Goal: Information Seeking & Learning: Find specific fact

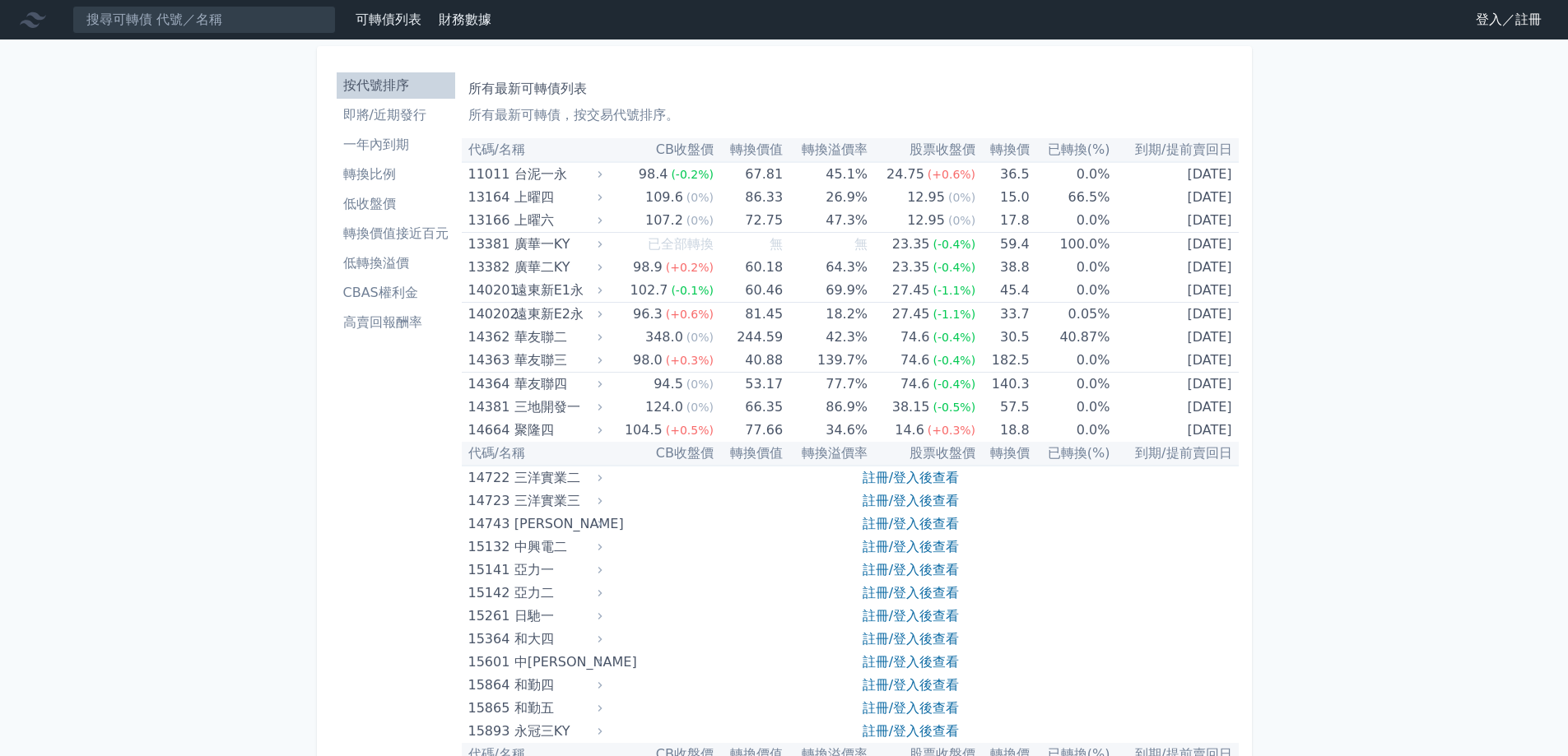
click at [1515, 22] on link "登入／註冊" at bounding box center [1509, 20] width 92 height 26
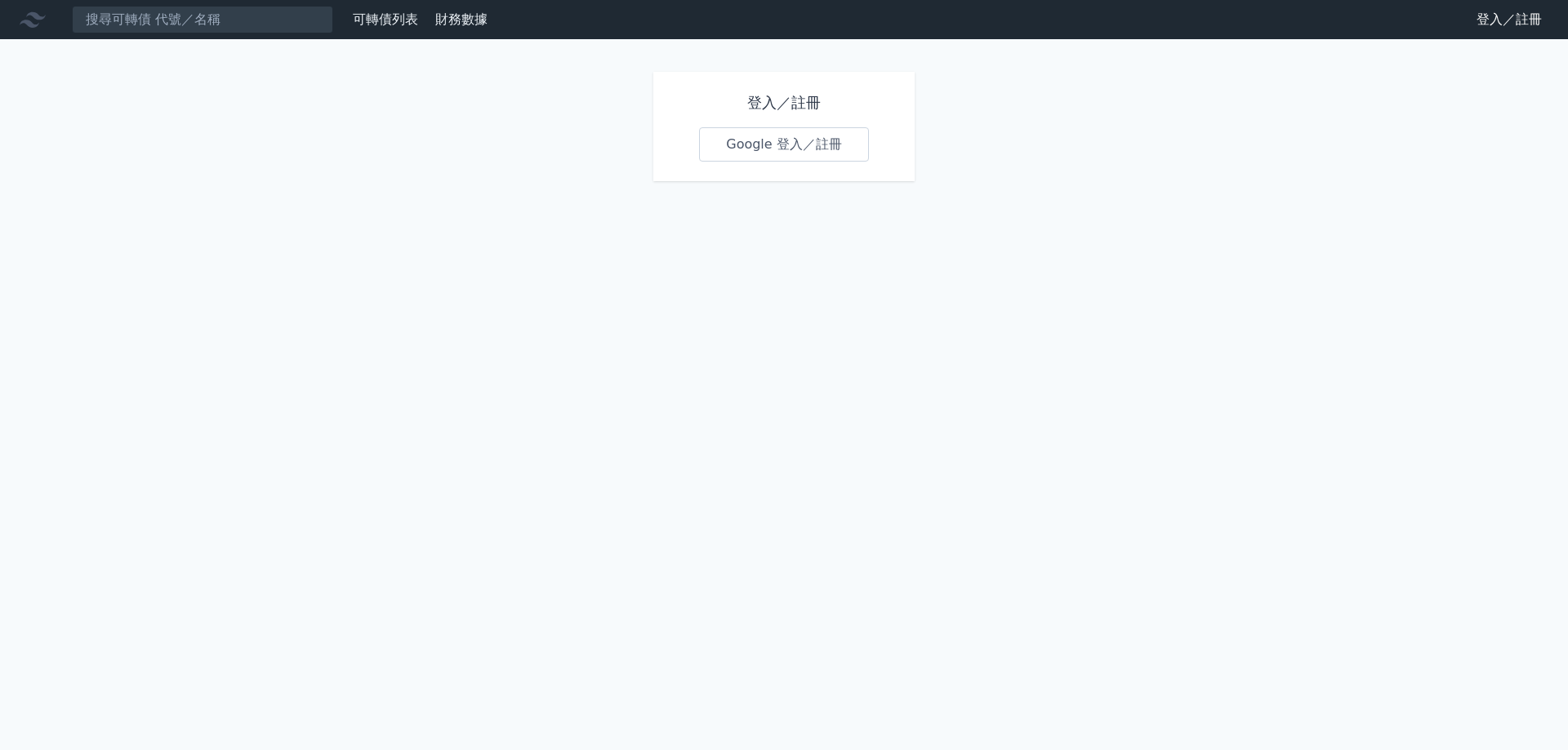
click at [780, 149] on link "Google 登入／註冊" at bounding box center [784, 144] width 170 height 35
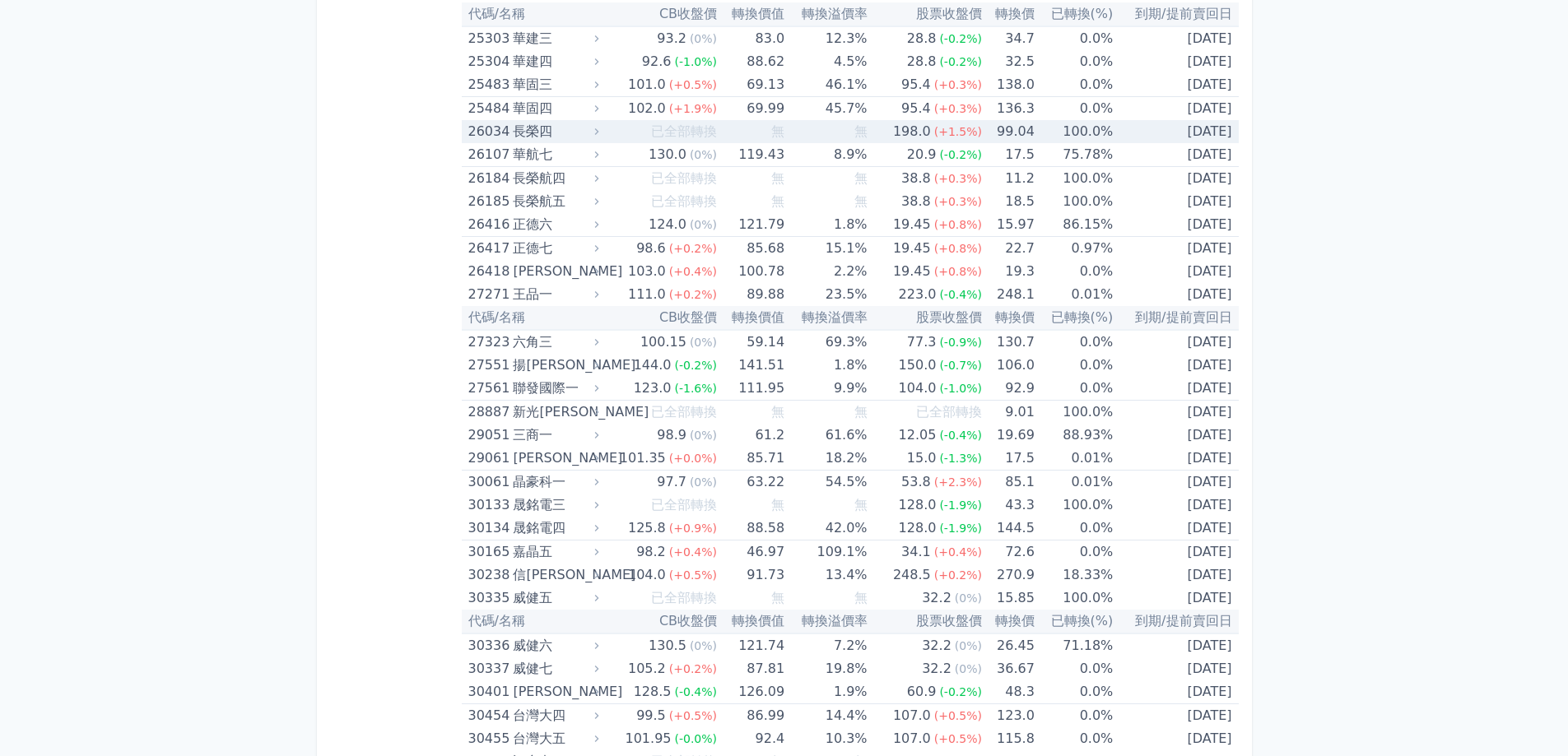
scroll to position [1975, 0]
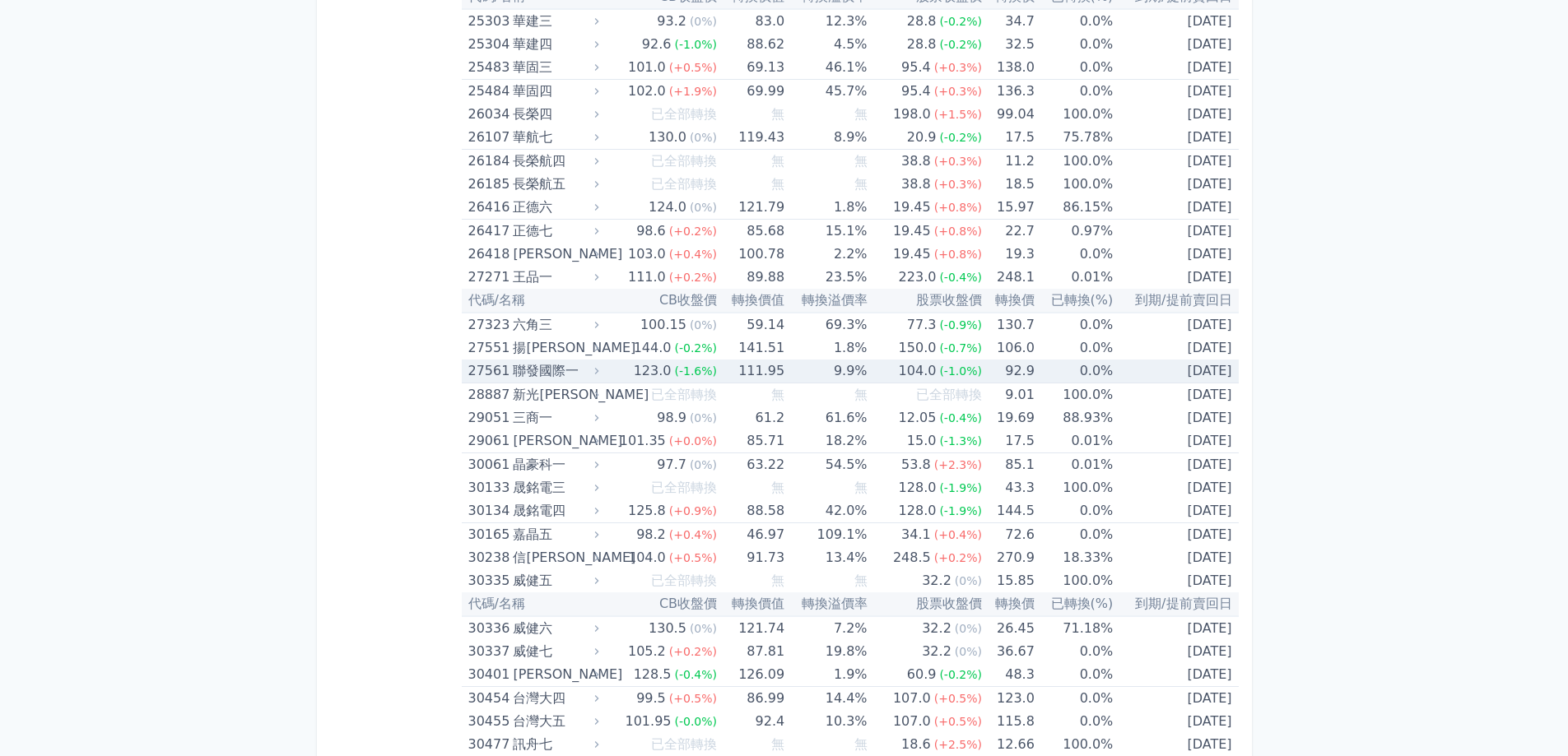
click at [531, 373] on div "聯發國際一" at bounding box center [553, 370] width 82 height 23
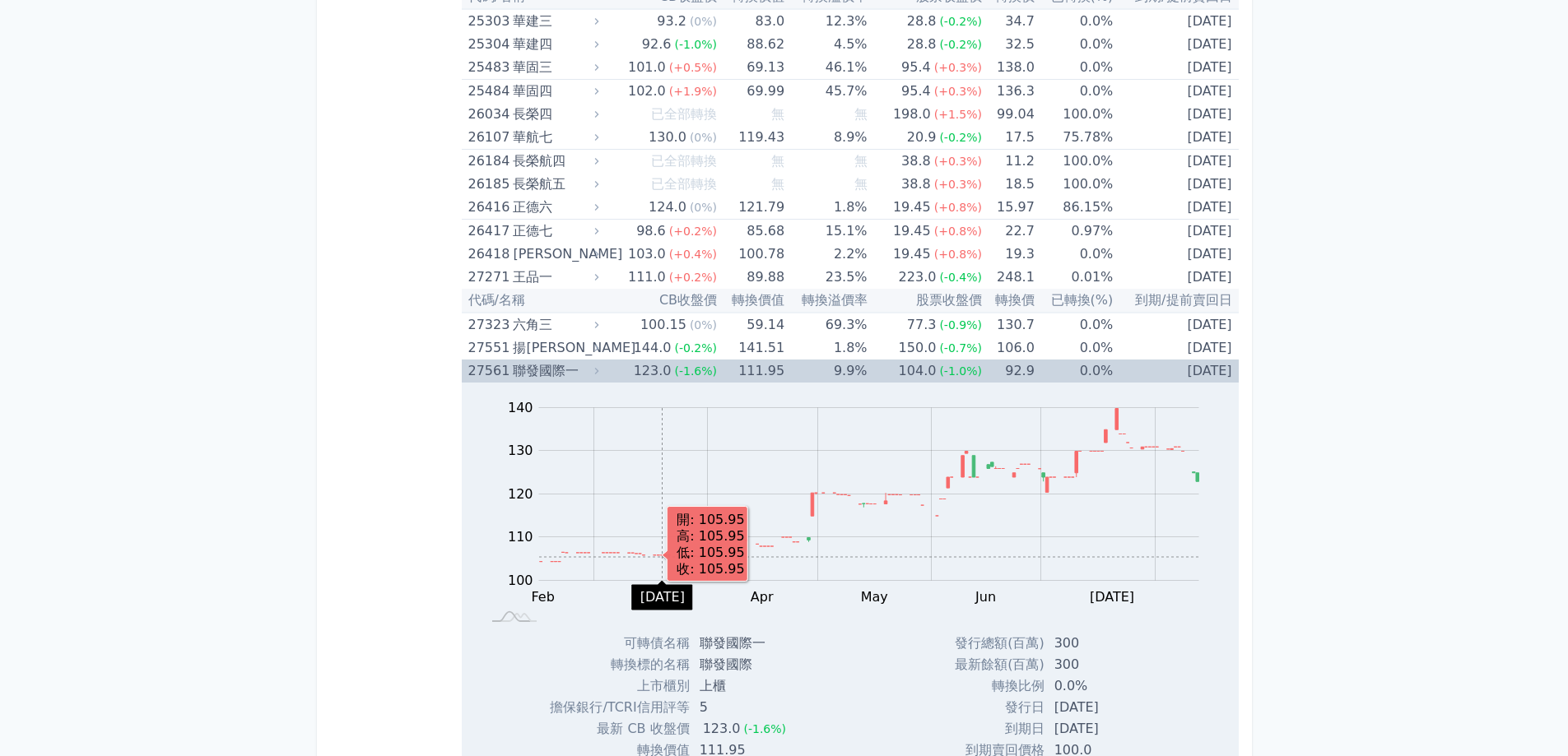
scroll to position [2056, 0]
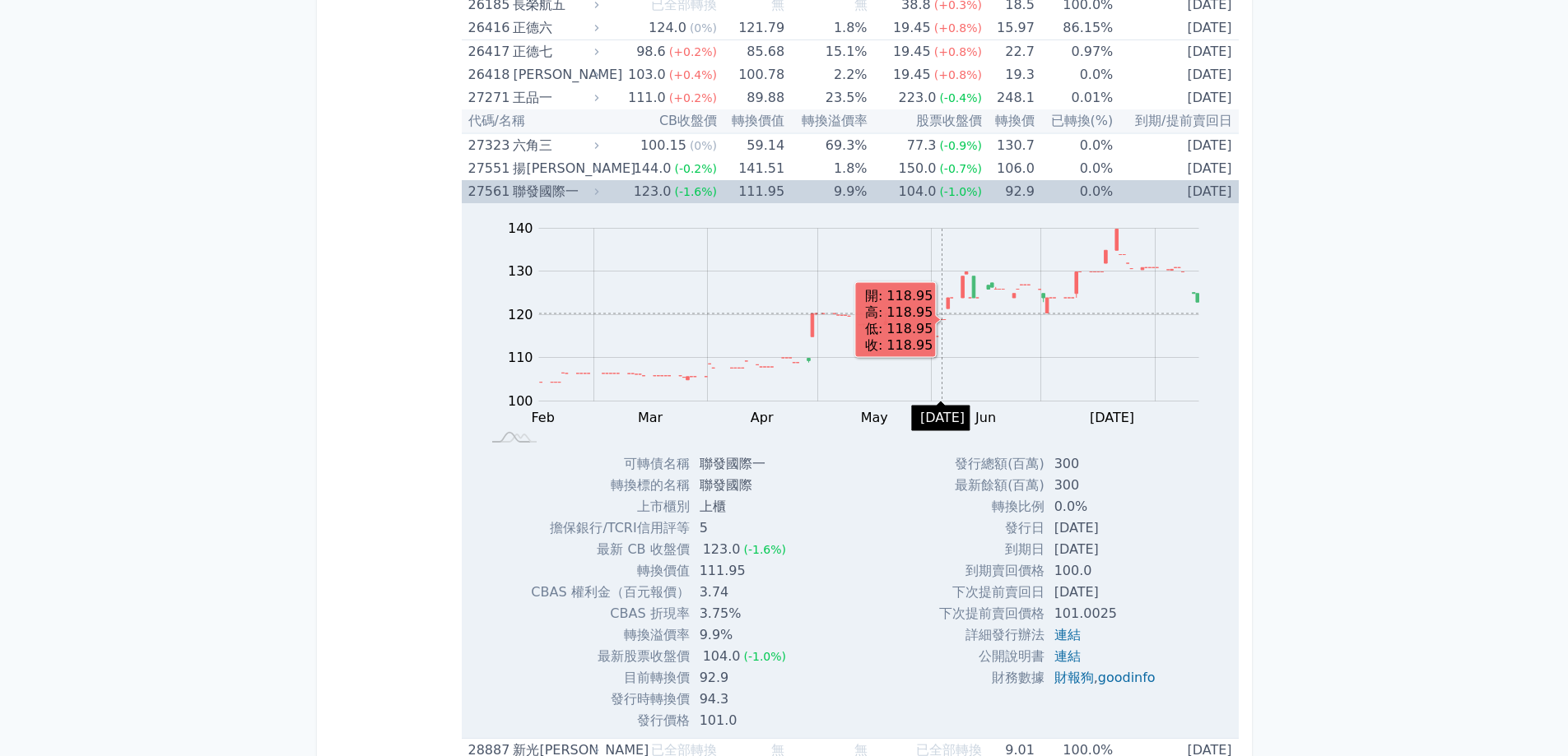
scroll to position [2221, 0]
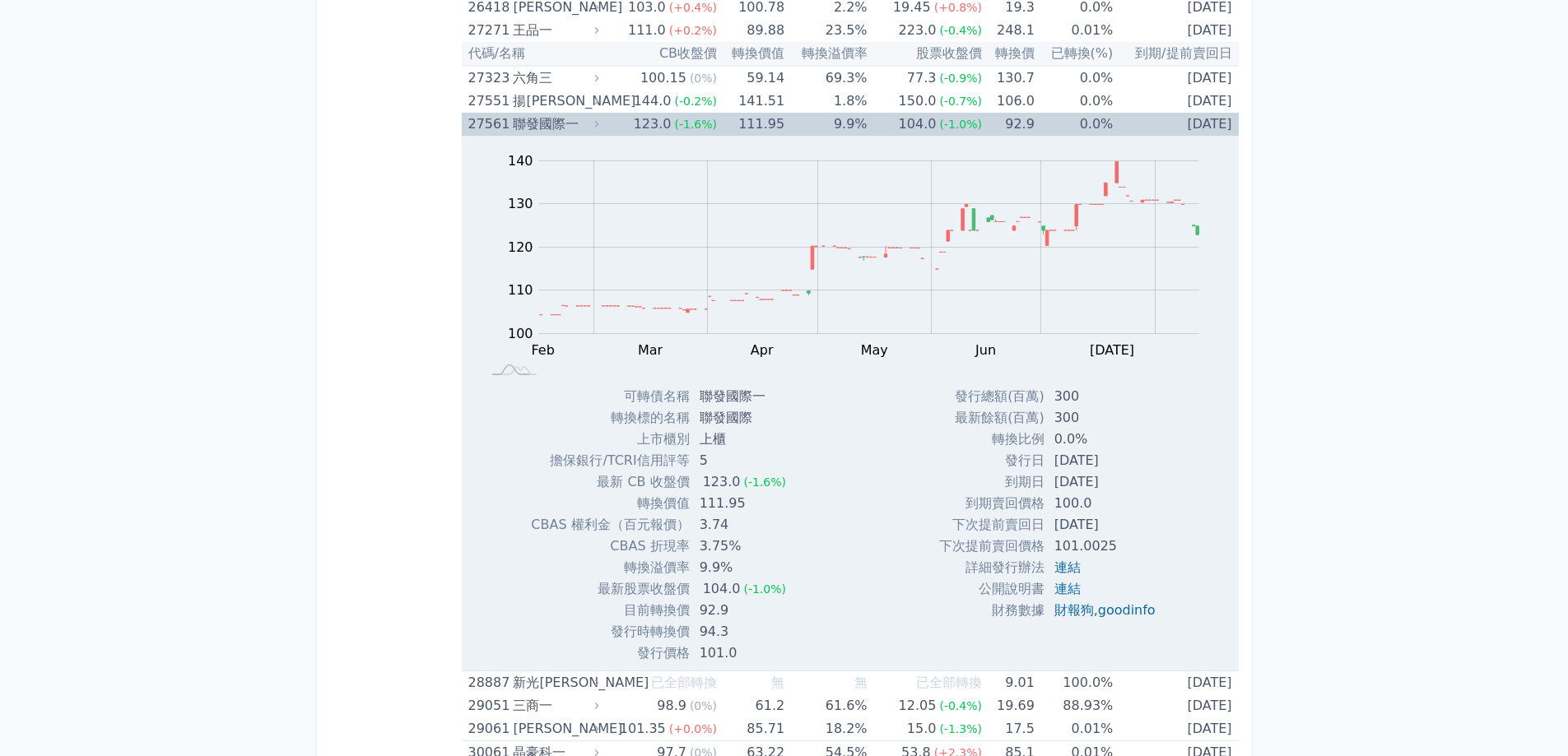
click at [752, 417] on td "聯發國際" at bounding box center [744, 417] width 109 height 22
drag, startPoint x: 497, startPoint y: 125, endPoint x: 470, endPoint y: 123, distance: 27.1
click at [470, 123] on div "27561" at bounding box center [489, 124] width 41 height 23
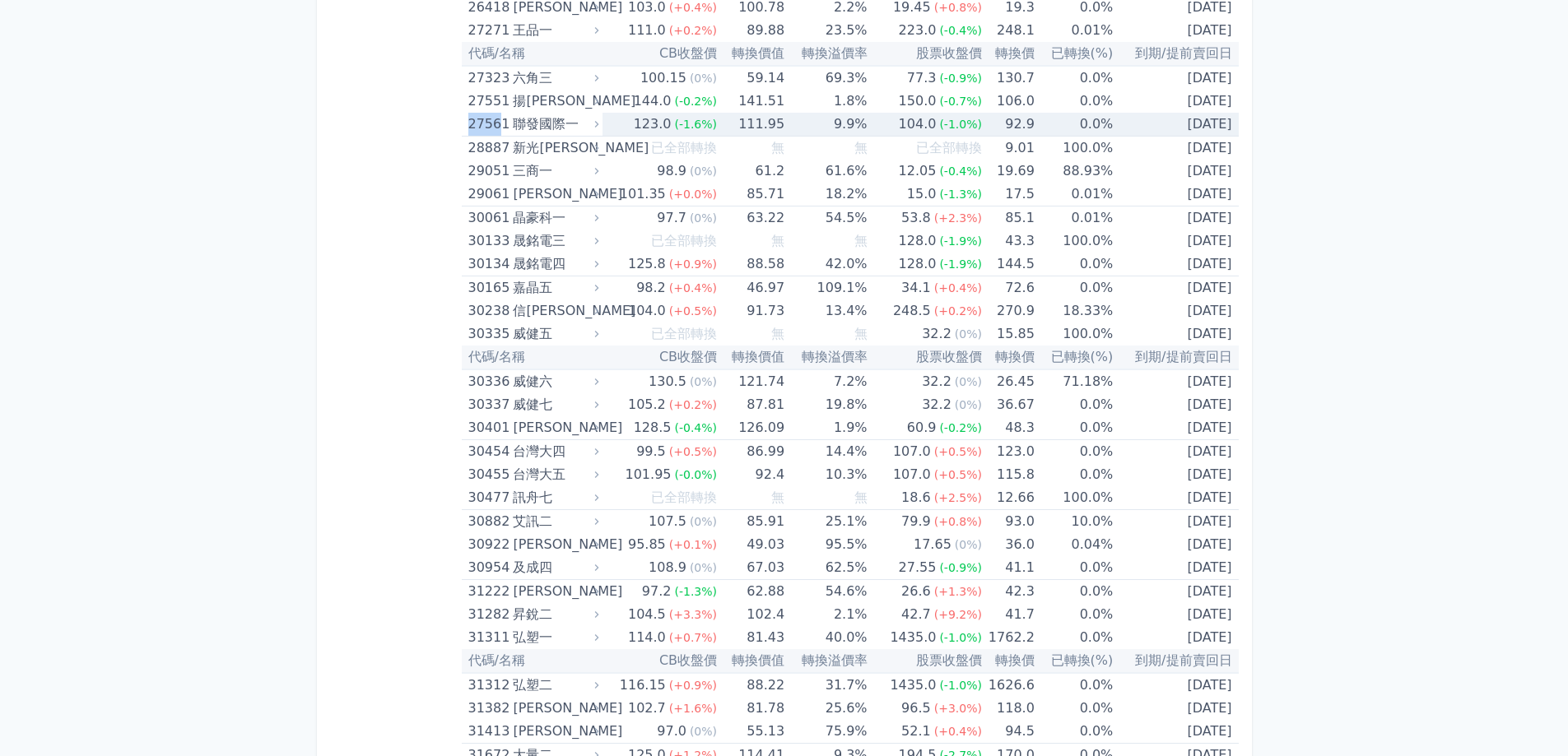
copy div "2756"
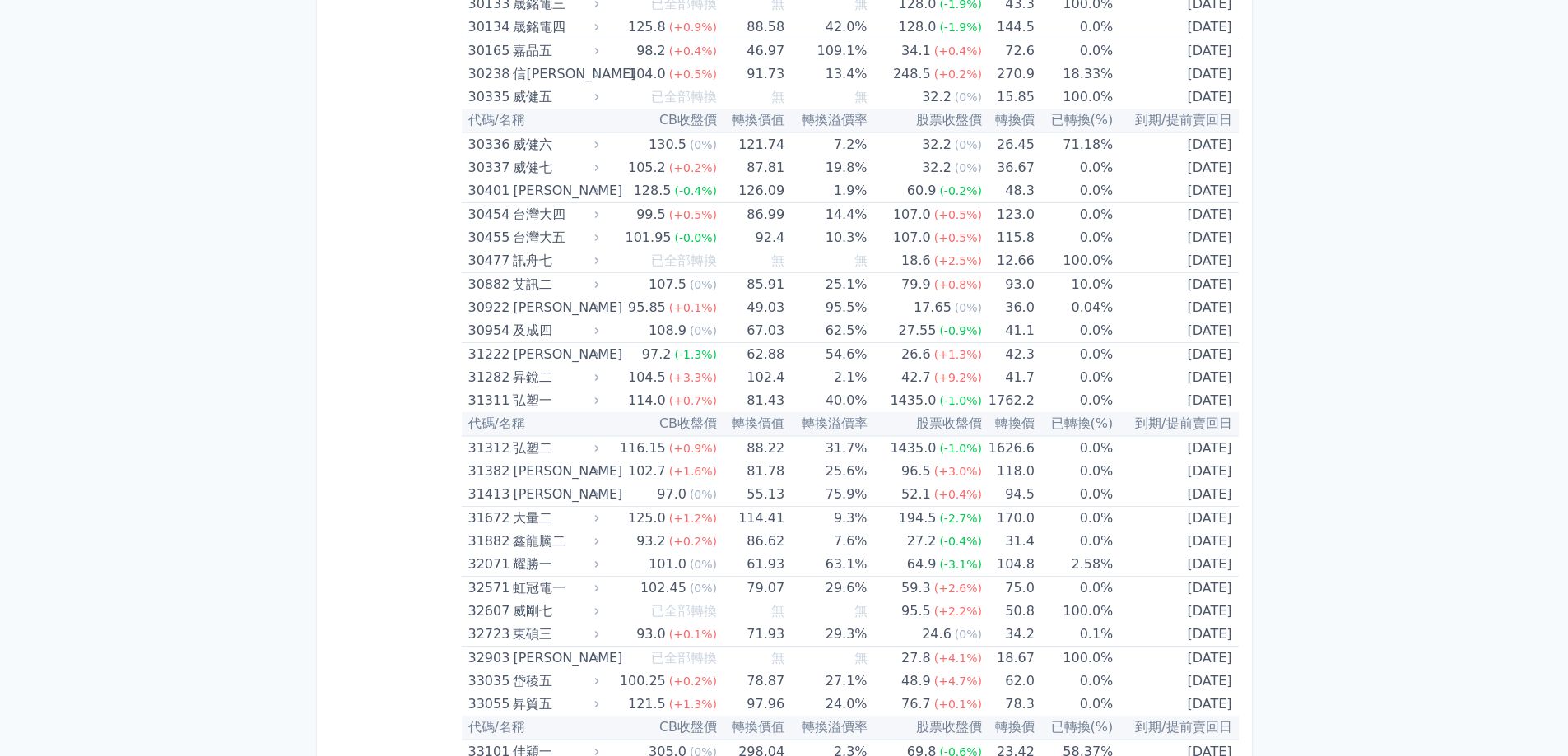
scroll to position [2467, 0]
